Goal: Task Accomplishment & Management: Complete application form

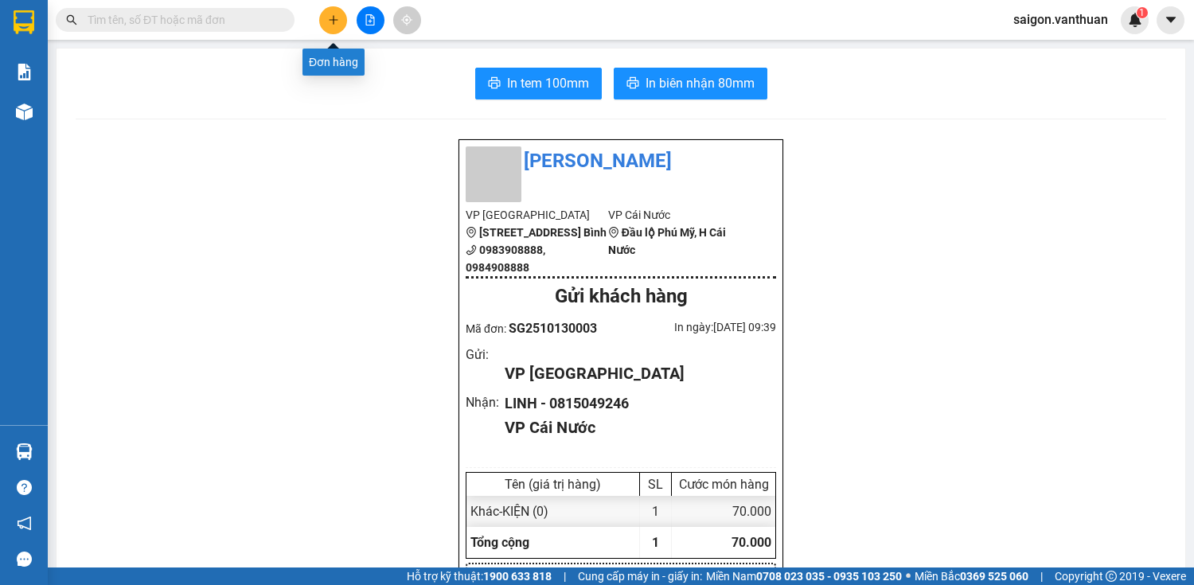
click at [328, 10] on button at bounding box center [333, 20] width 28 height 28
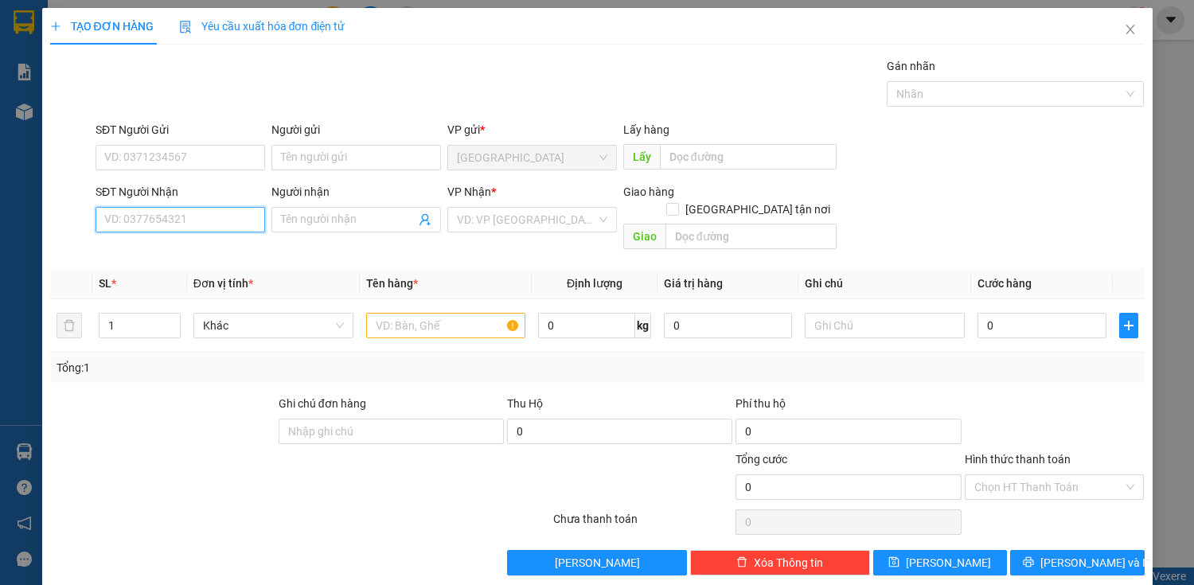
click at [175, 216] on input "SĐT Người Nhận" at bounding box center [180, 219] width 170 height 25
click at [178, 251] on div "0915717555 - VẸN" at bounding box center [178, 251] width 149 height 18
type input "0915717555"
type input "VẸN"
checkbox input "true"
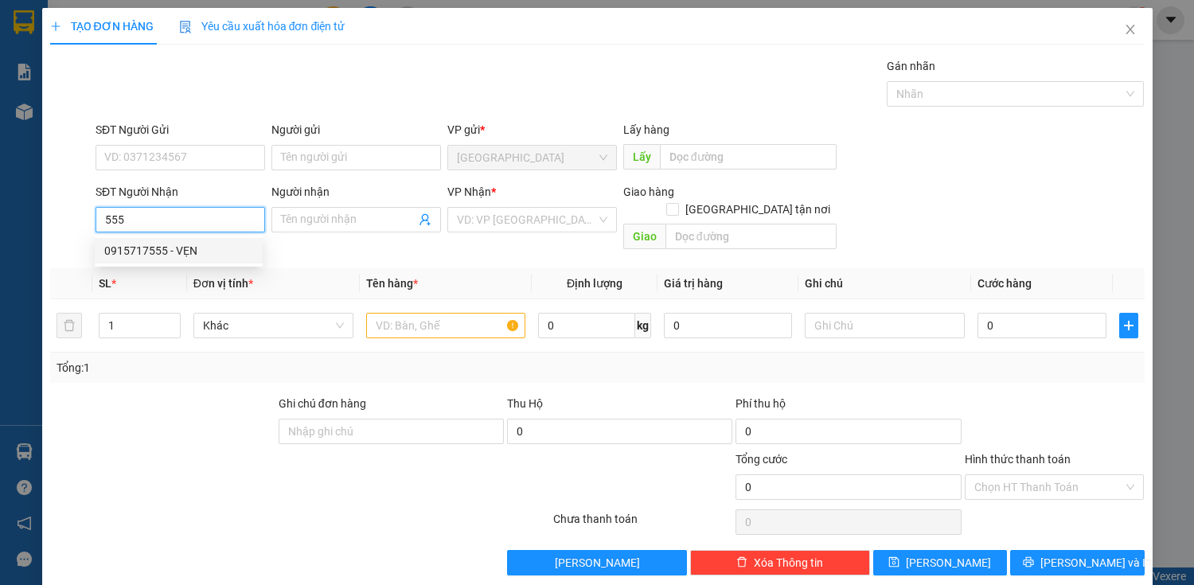
type input "RACH GOC"
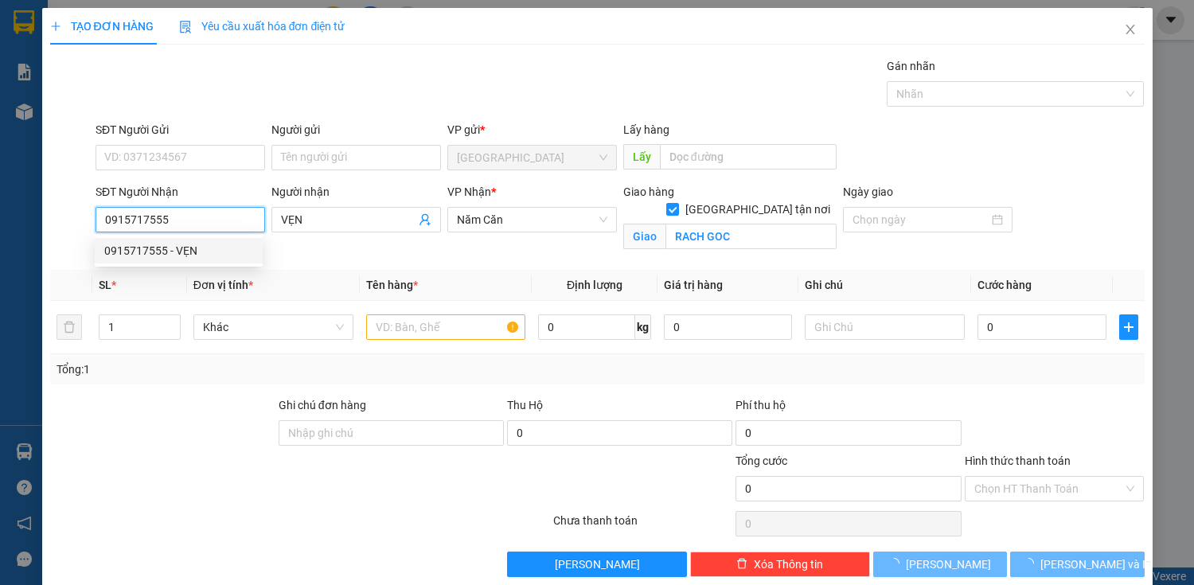
type input "100.000"
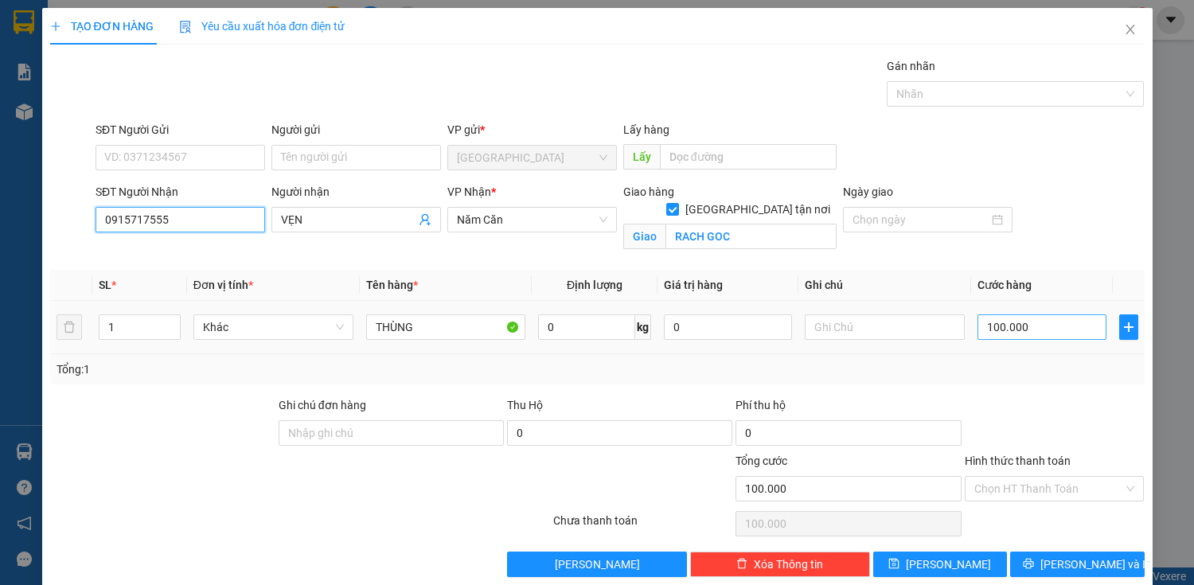
type input "0915717555"
click at [1008, 331] on input "100.000" at bounding box center [1041, 326] width 128 height 25
type input "0"
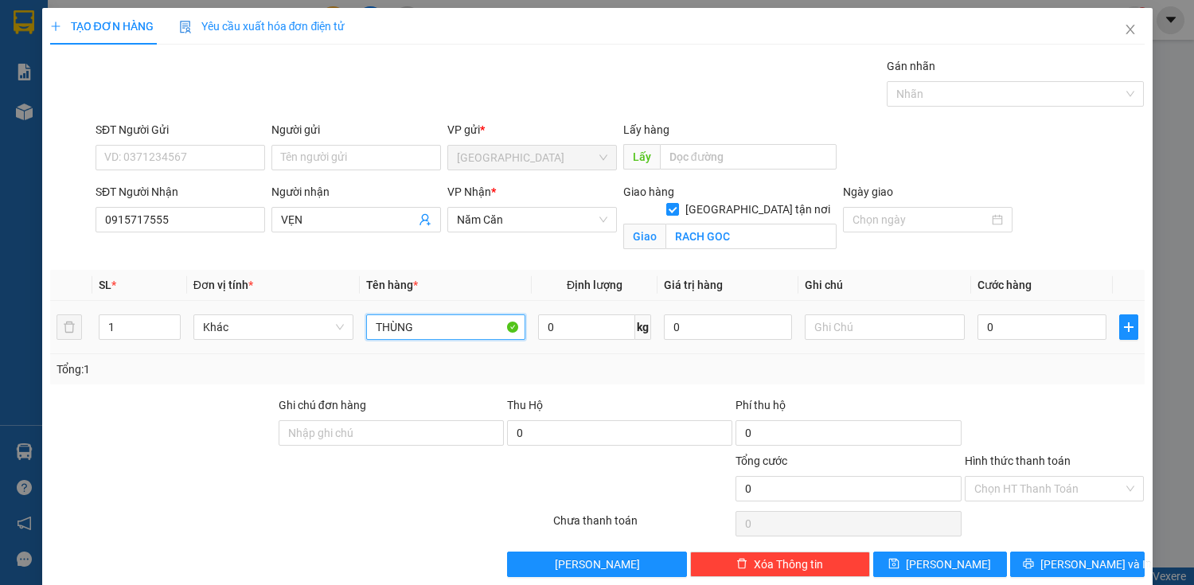
click at [440, 325] on input "THÙNG" at bounding box center [446, 326] width 160 height 25
type input "T"
type input "CỤC"
click at [984, 328] on input "0" at bounding box center [1041, 326] width 128 height 25
type input "6"
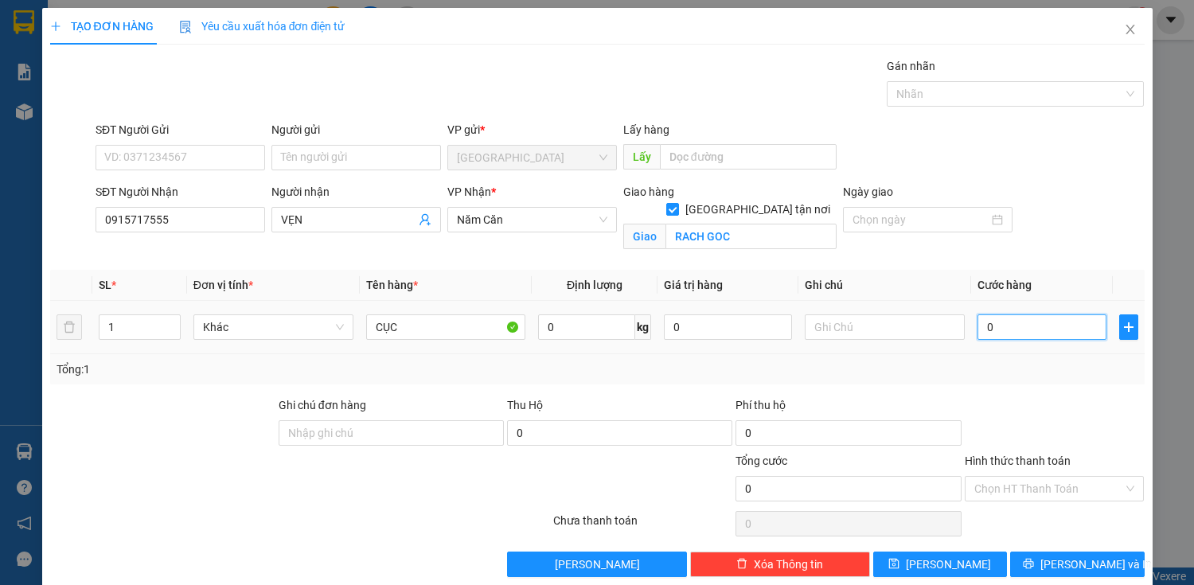
type input "6"
type input "60"
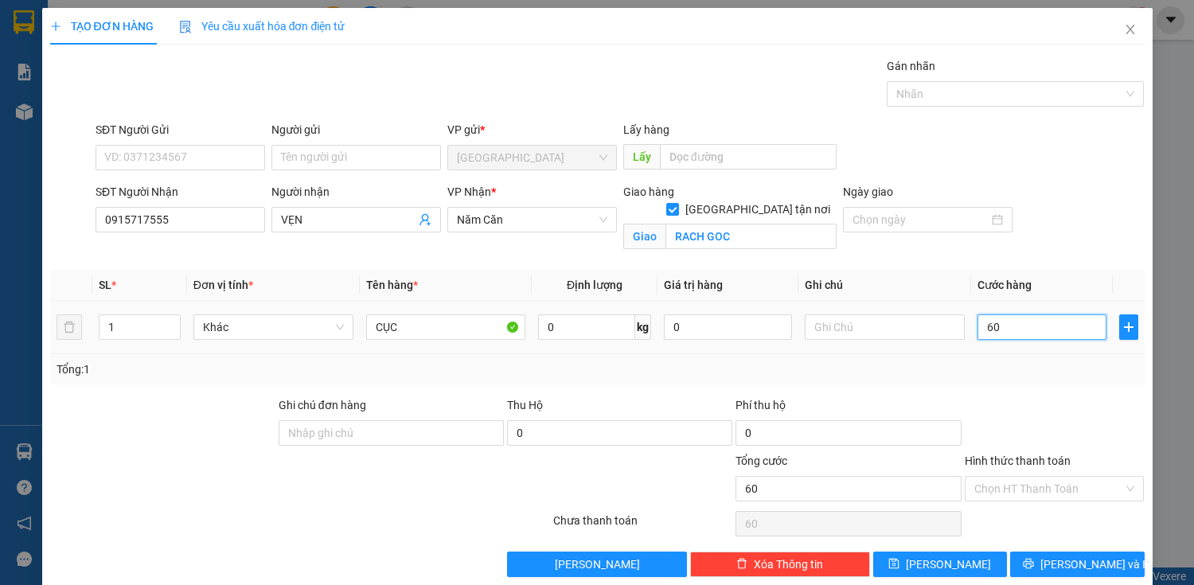
type input "600"
type input "6.000"
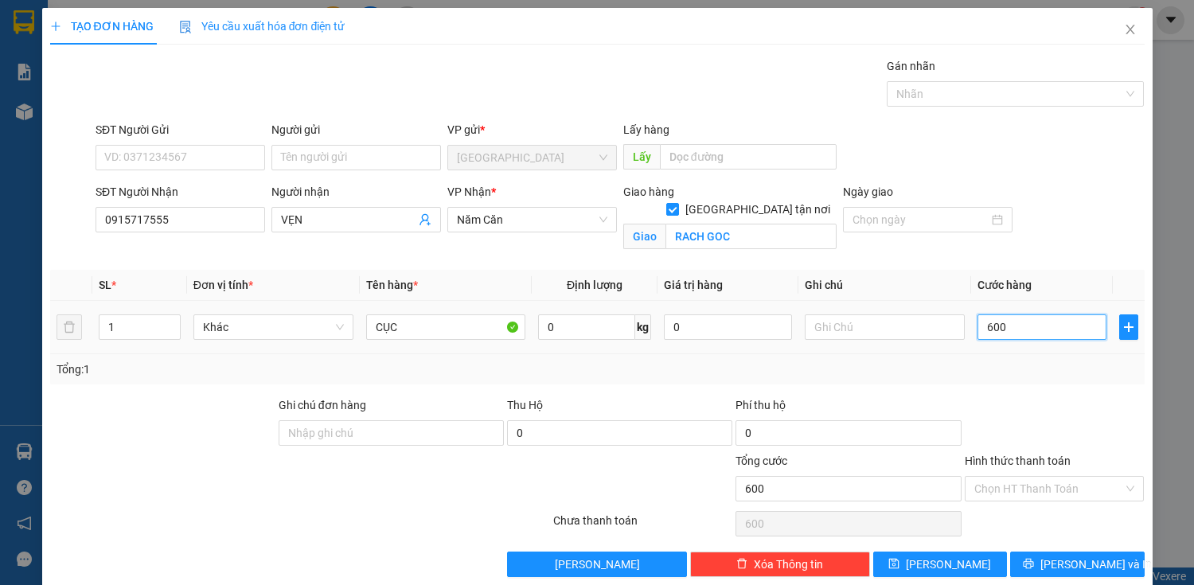
type input "6.000"
type input "60.000"
click at [1097, 568] on span "[PERSON_NAME] và In" at bounding box center [1095, 564] width 111 height 18
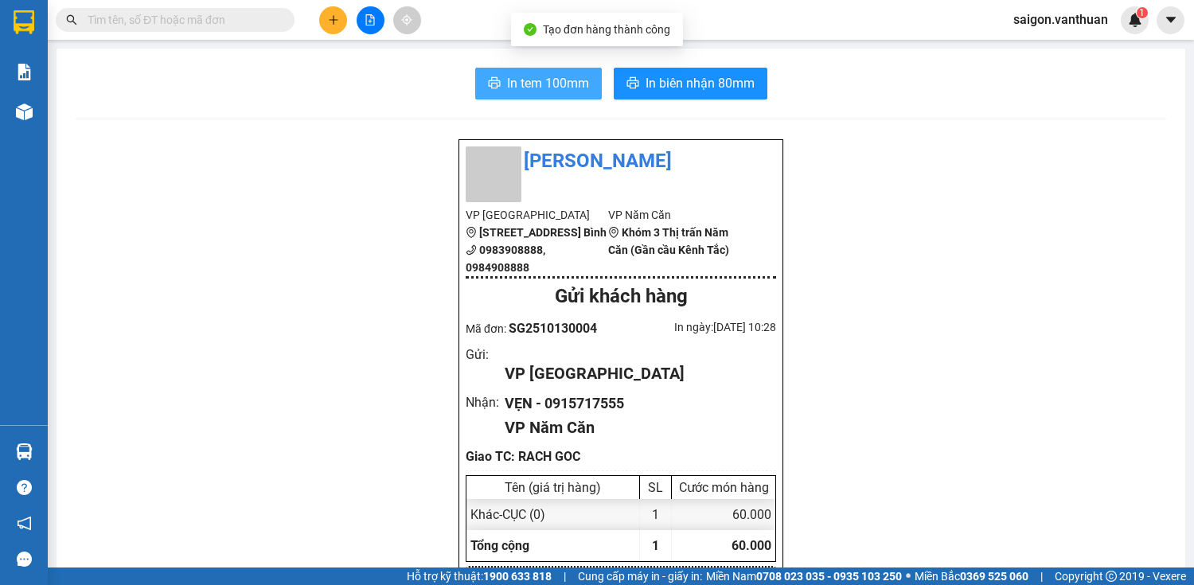
click at [525, 80] on span "In tem 100mm" at bounding box center [548, 83] width 82 height 20
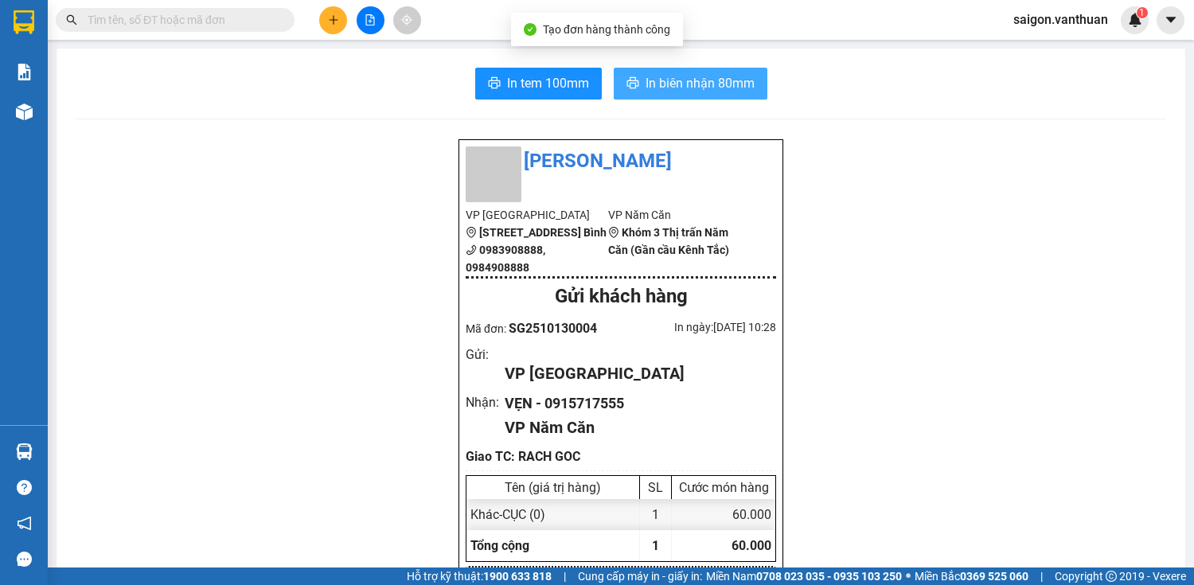
click at [617, 80] on button "In biên nhận 80mm" at bounding box center [691, 84] width 154 height 32
